Goal: Find specific page/section: Find specific page/section

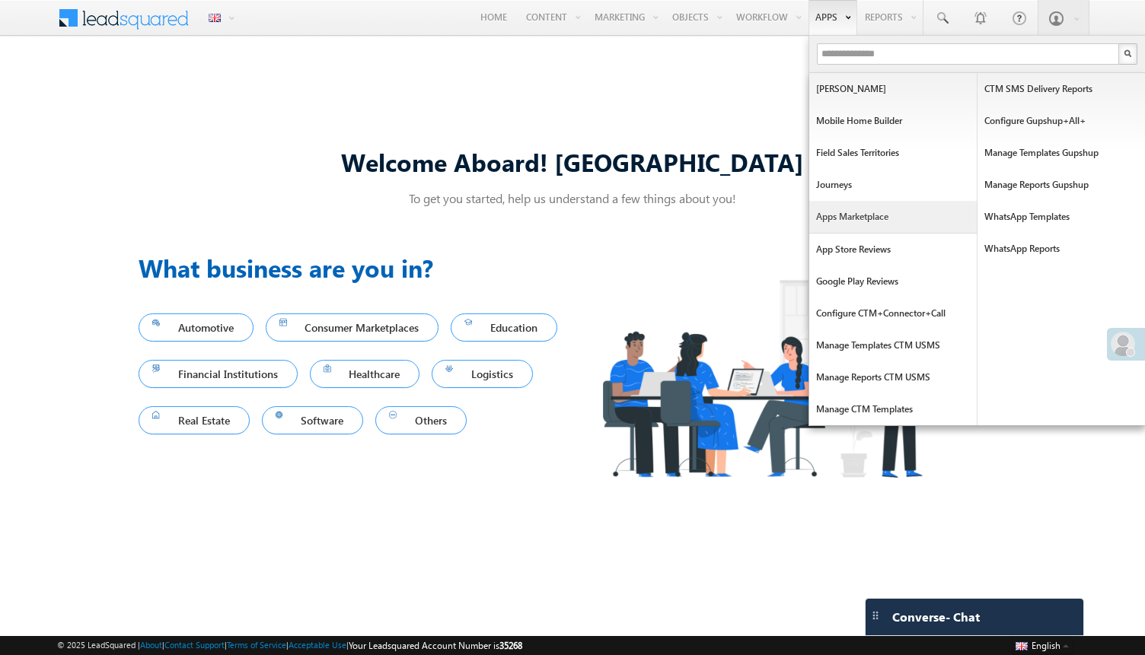
click at [858, 210] on link "Apps Marketplace" at bounding box center [892, 217] width 167 height 32
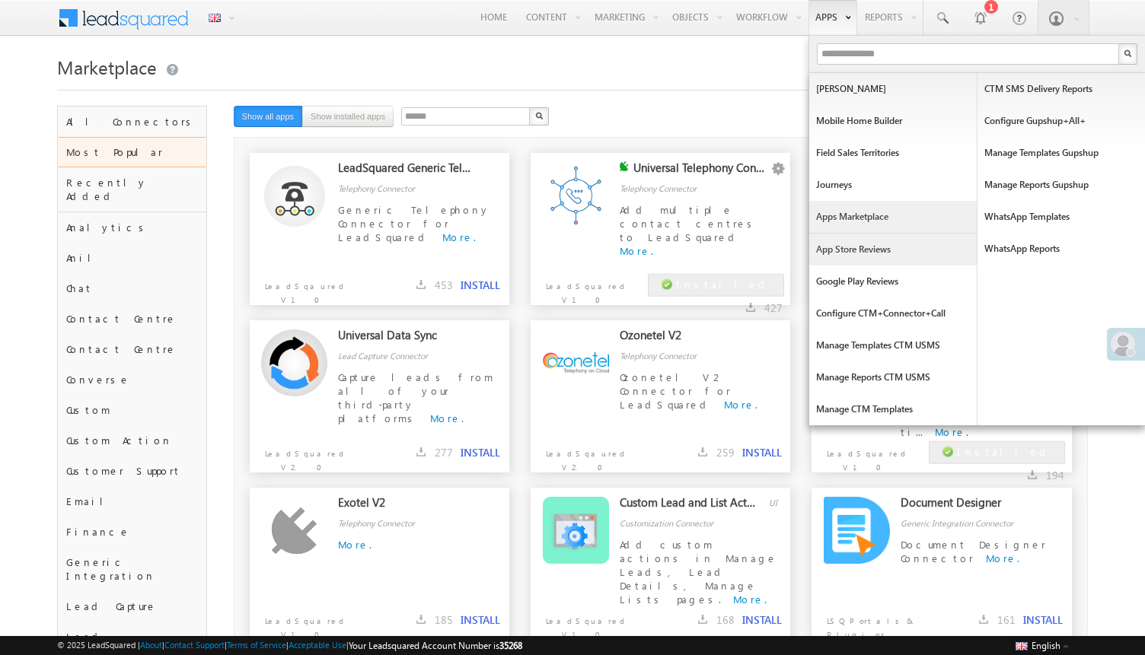
click at [855, 247] on link "App Store Reviews" at bounding box center [892, 250] width 167 height 32
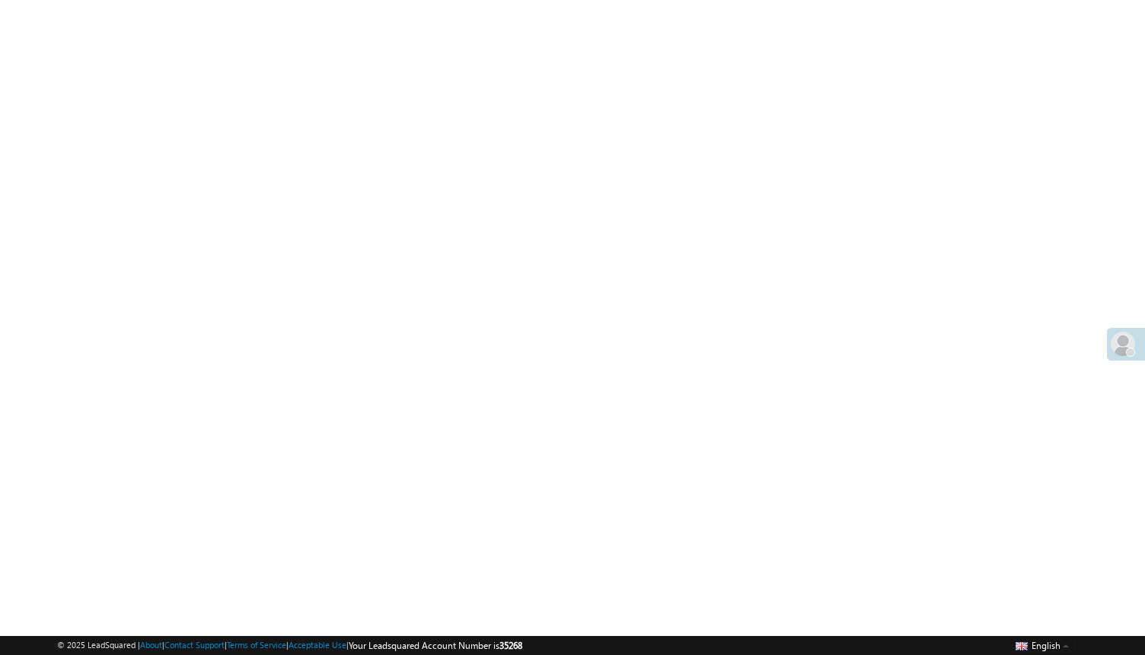
scroll to position [66, 0]
